Goal: Check status: Check status

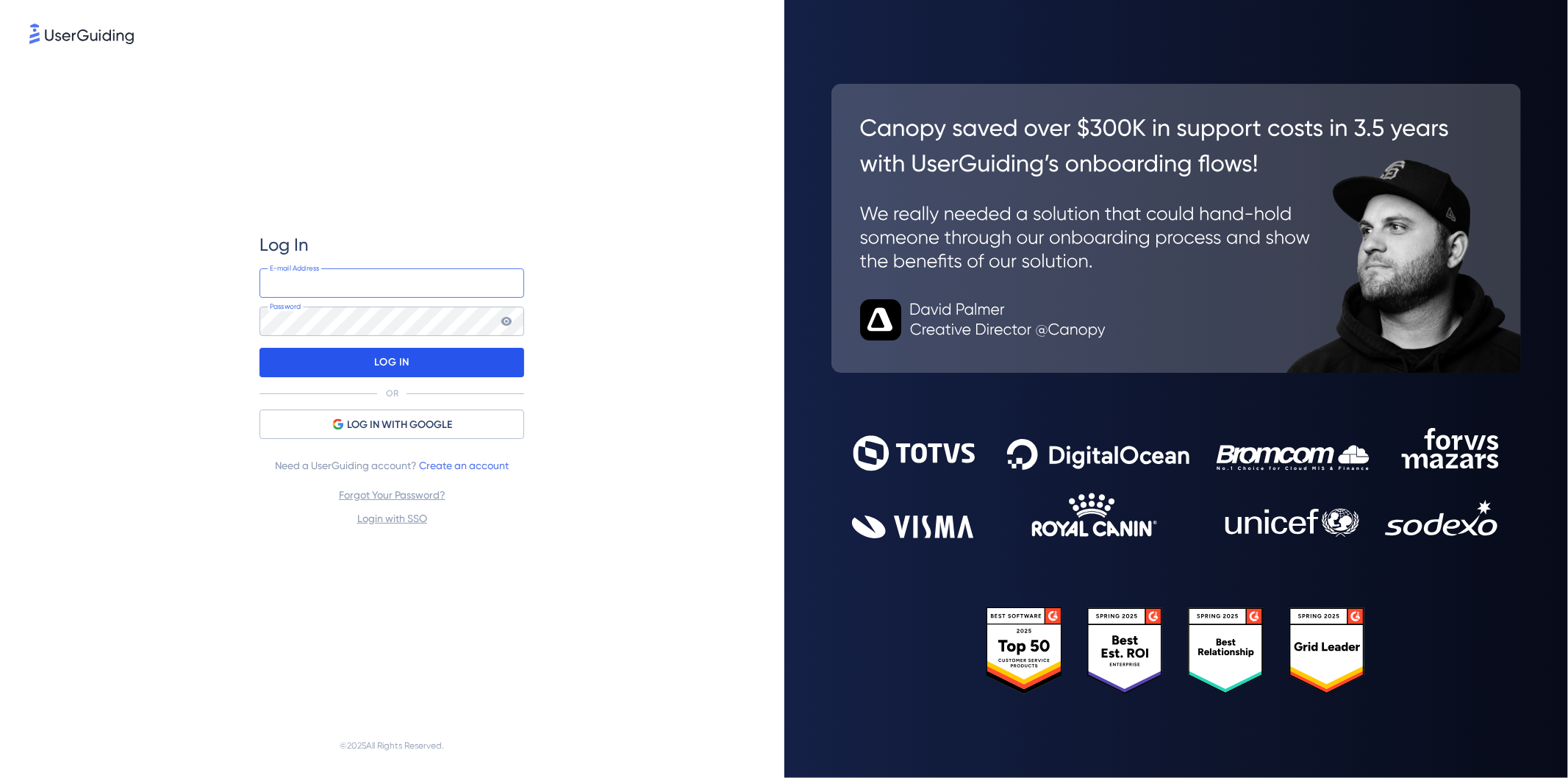
type input "[PERSON_NAME][EMAIL_ADDRESS][DOMAIN_NAME]"
click at [397, 363] on p "LOG IN" at bounding box center [392, 363] width 34 height 23
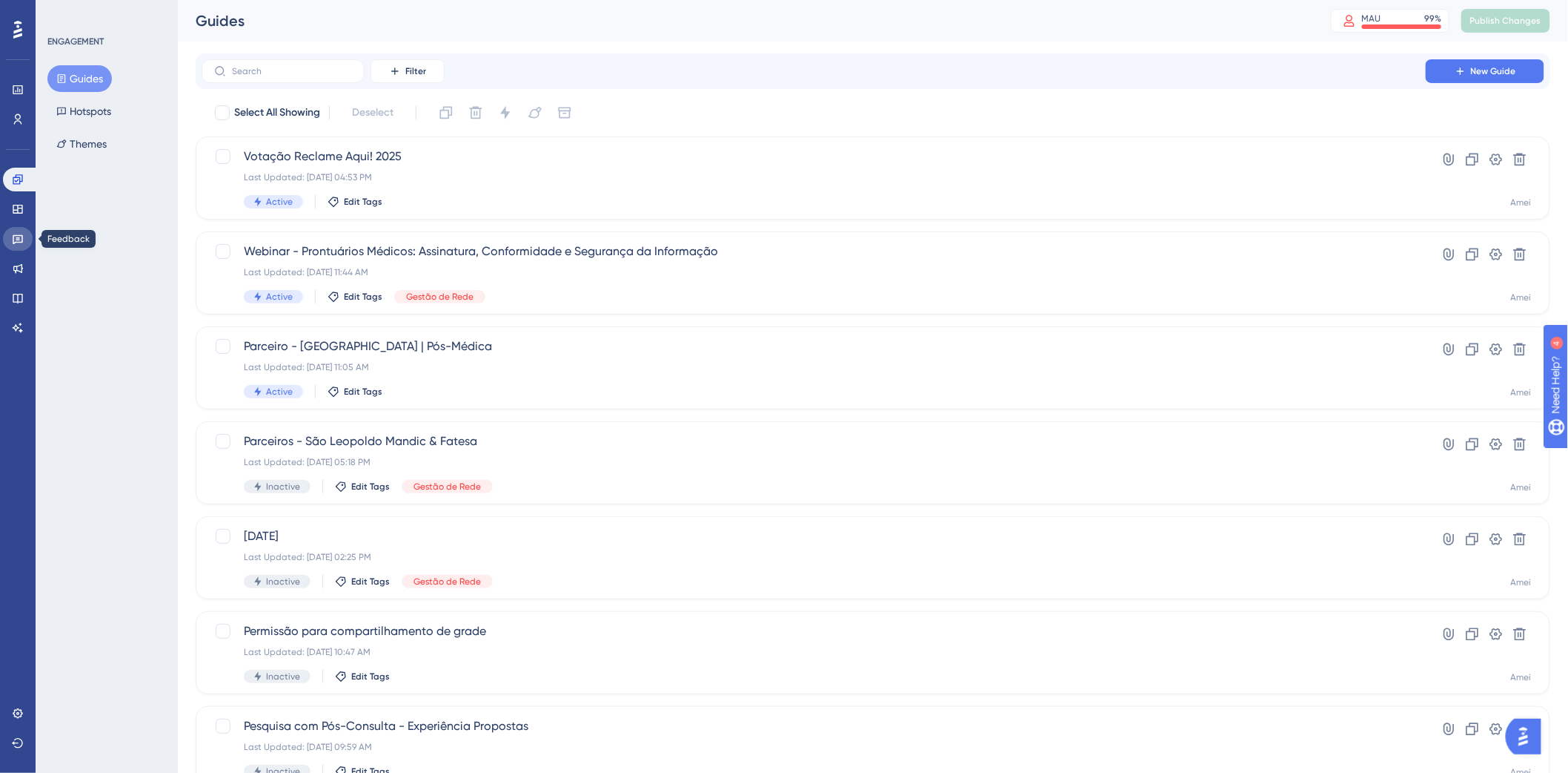
click at [18, 231] on link at bounding box center [18, 239] width 30 height 24
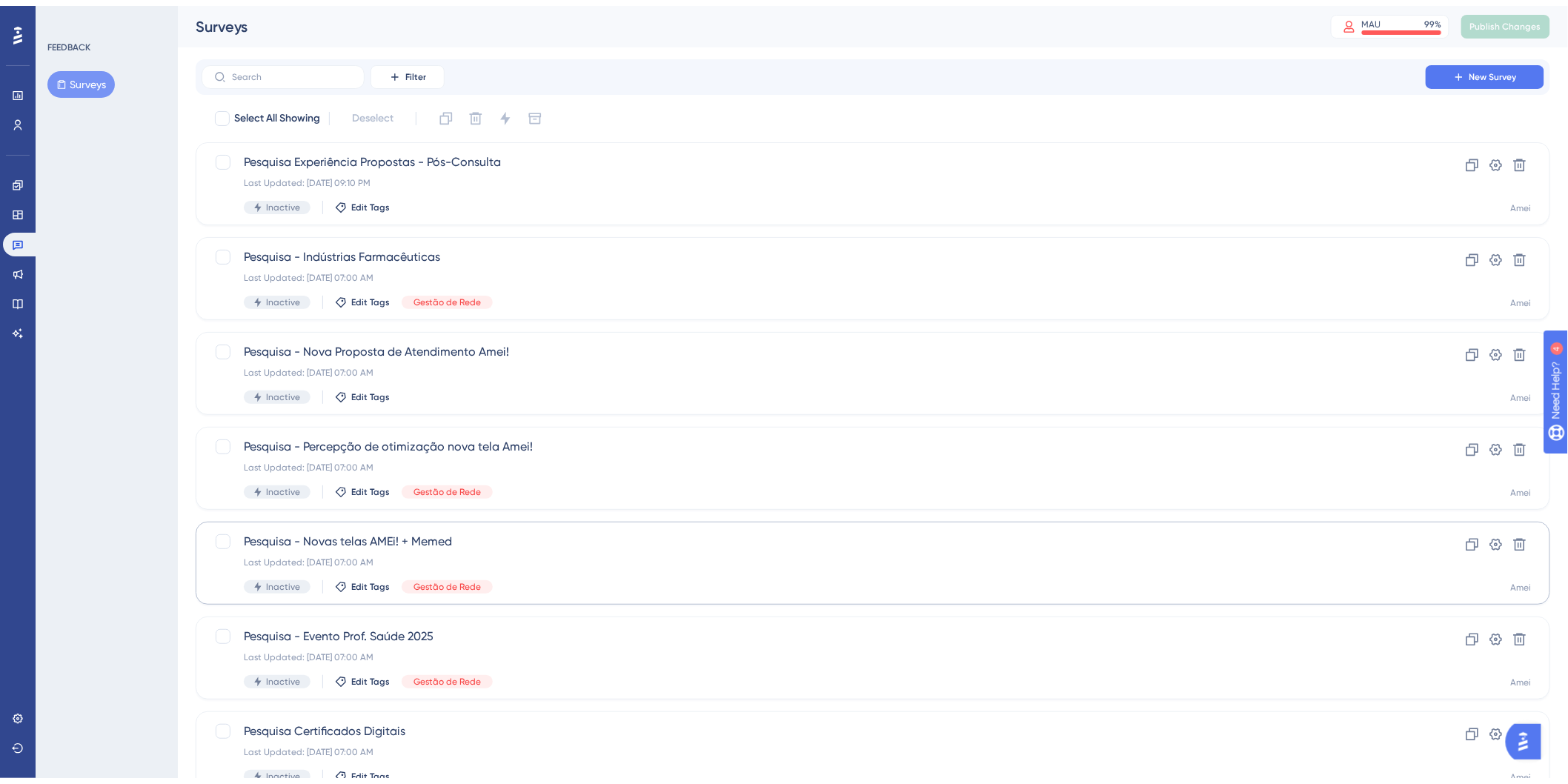
scroll to position [336, 0]
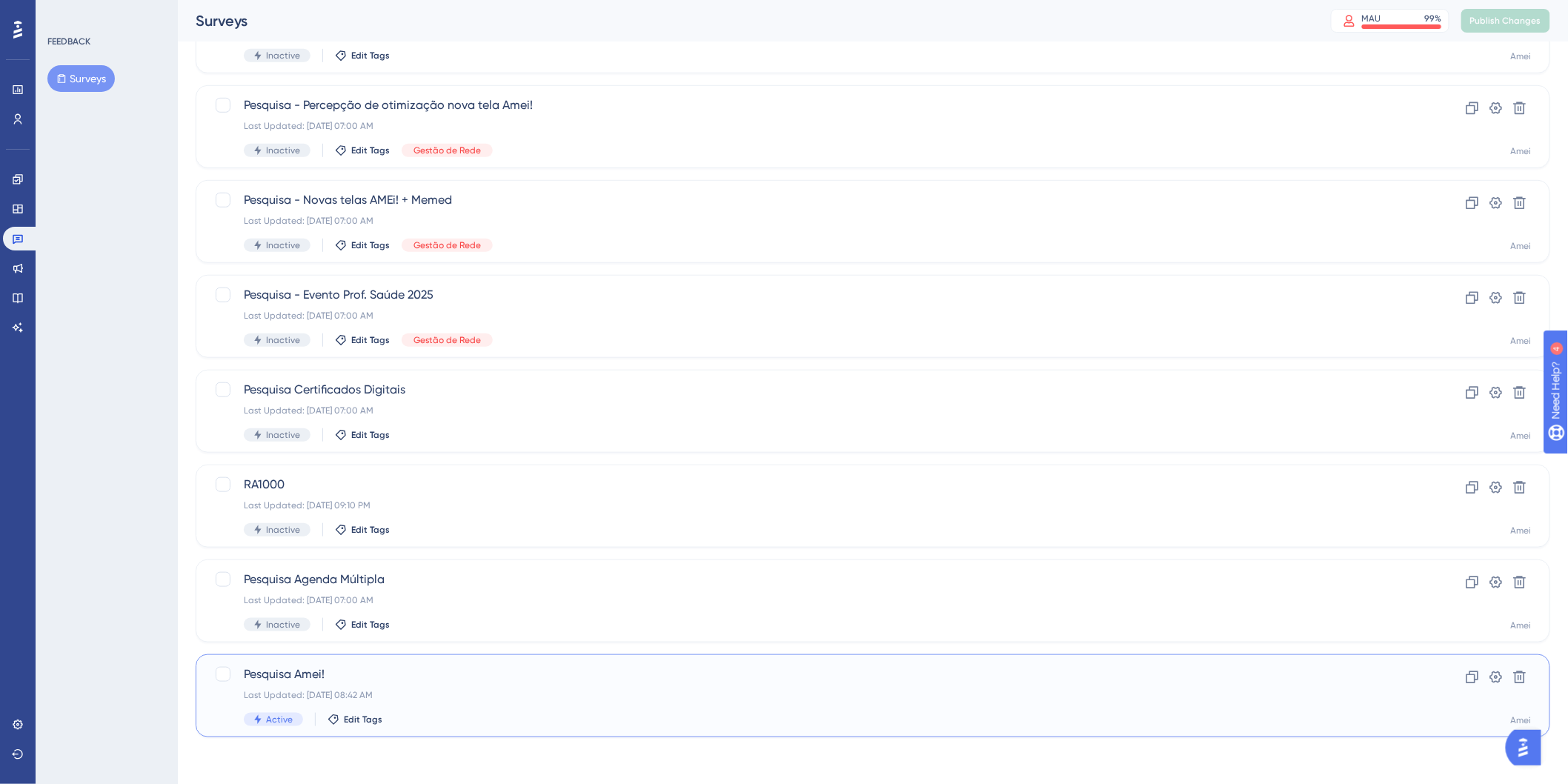
click at [400, 668] on span "Pesquisa Amei!" at bounding box center [814, 673] width 1140 height 18
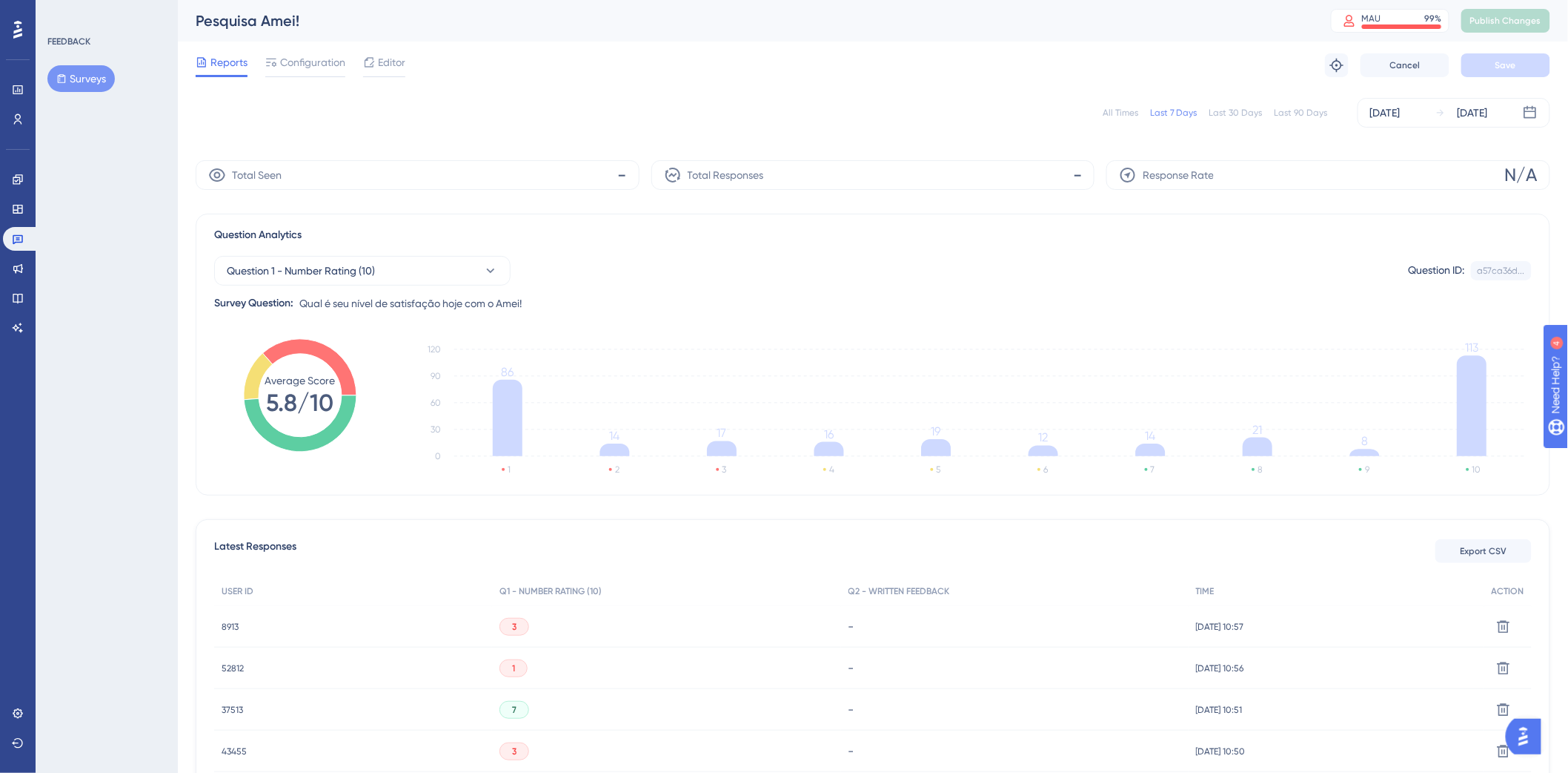
click at [1446, 109] on icon at bounding box center [1440, 112] width 10 height 10
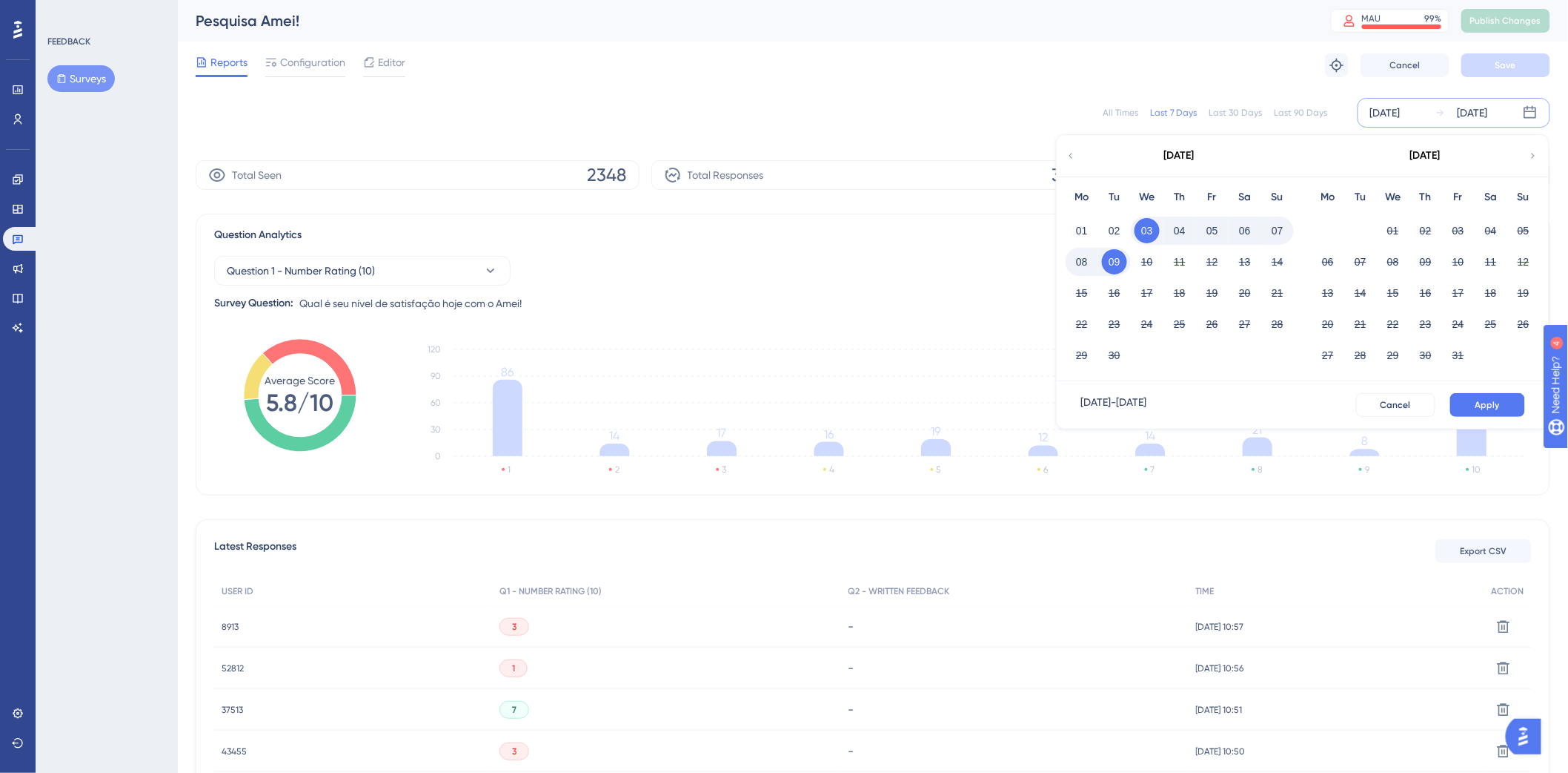
click at [1071, 150] on icon at bounding box center [1071, 155] width 10 height 14
click at [1455, 227] on button "01" at bounding box center [1459, 231] width 25 height 25
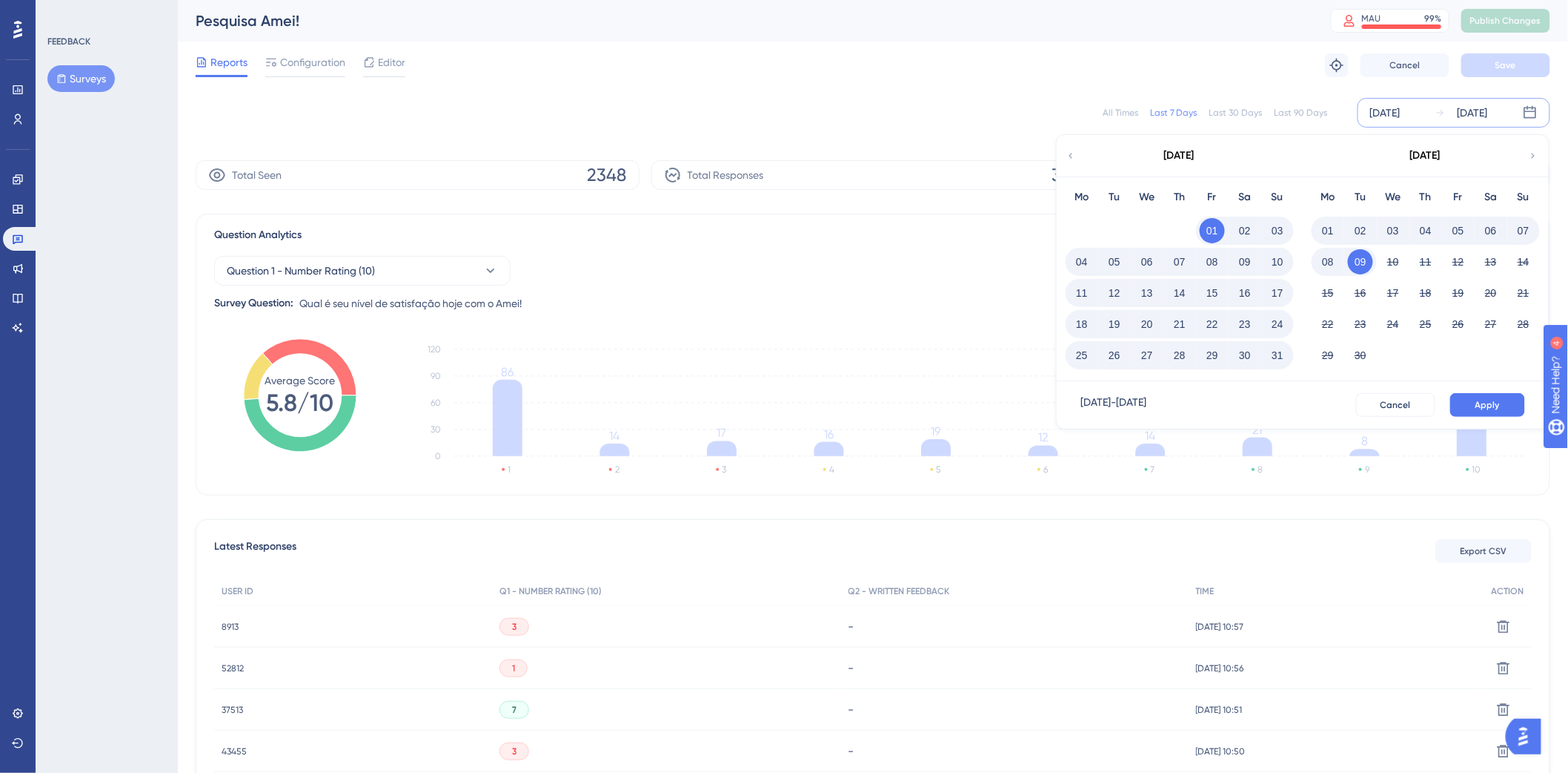
click at [1278, 356] on button "31" at bounding box center [1278, 356] width 25 height 25
click at [1489, 399] on span "Apply" at bounding box center [1488, 405] width 24 height 12
